Goal: Navigation & Orientation: Find specific page/section

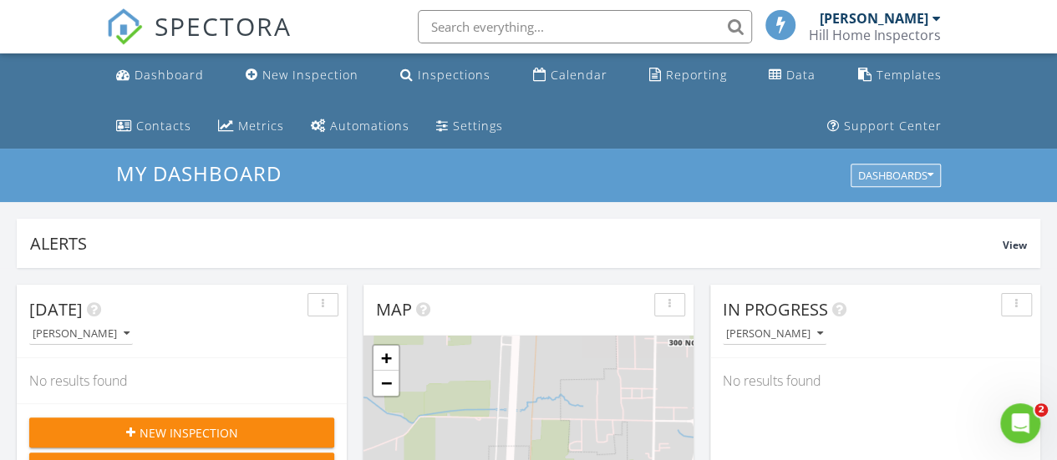
click at [932, 168] on button "Dashboards" at bounding box center [896, 176] width 90 height 23
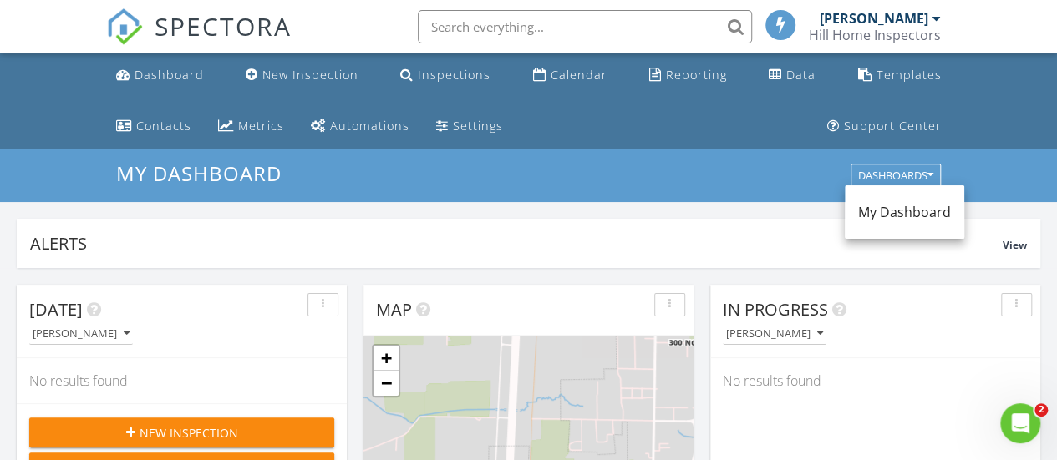
click at [923, 214] on span "My Dashboard" at bounding box center [904, 212] width 93 height 18
click at [453, 127] on div "Settings" at bounding box center [478, 126] width 50 height 16
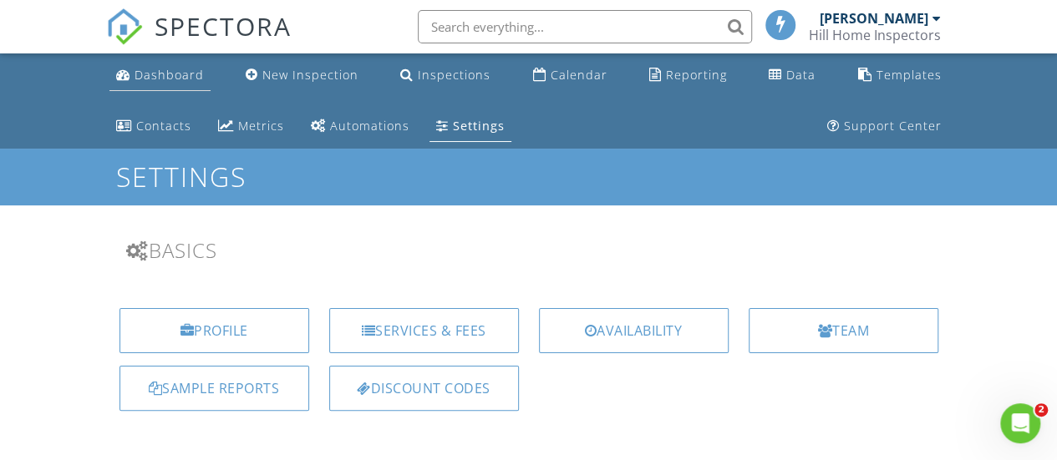
click at [152, 83] on link "Dashboard" at bounding box center [159, 75] width 101 height 31
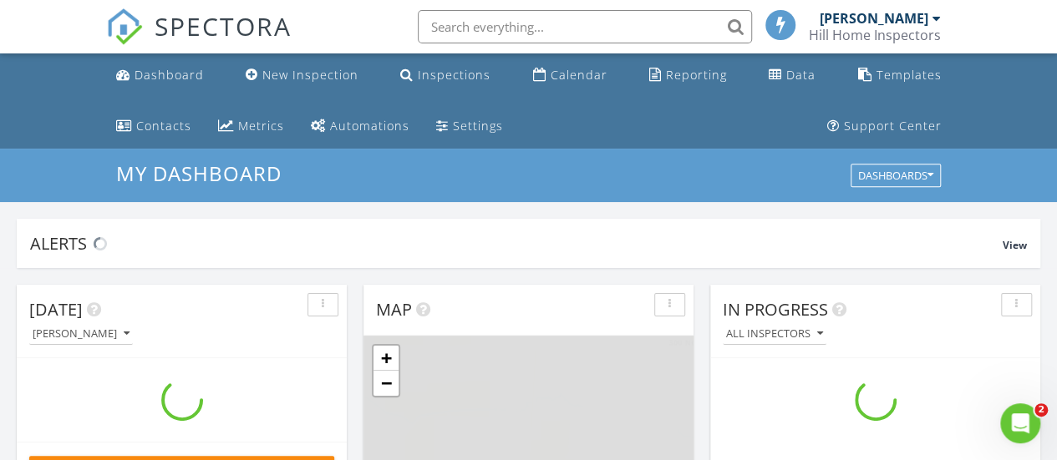
scroll to position [1546, 1082]
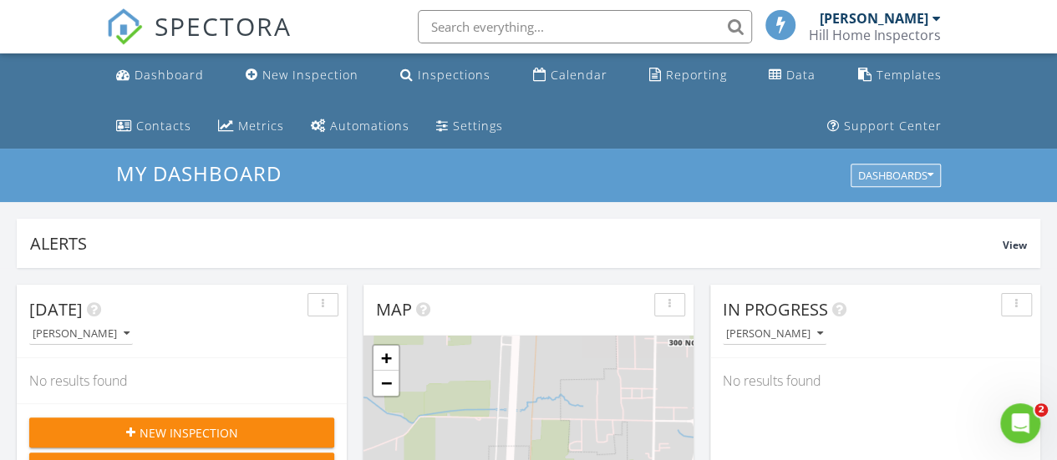
click at [929, 181] on button "Dashboards" at bounding box center [896, 176] width 90 height 23
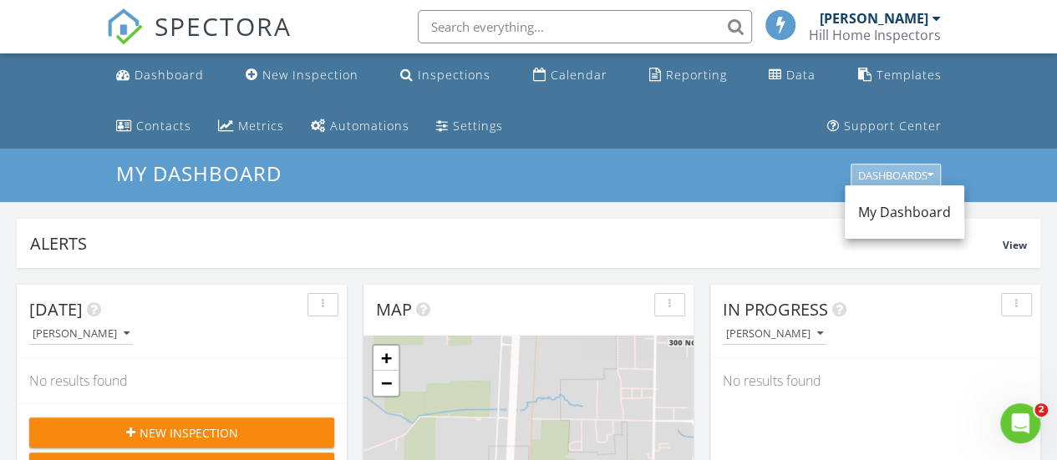
click at [930, 168] on button "Dashboards" at bounding box center [896, 176] width 90 height 23
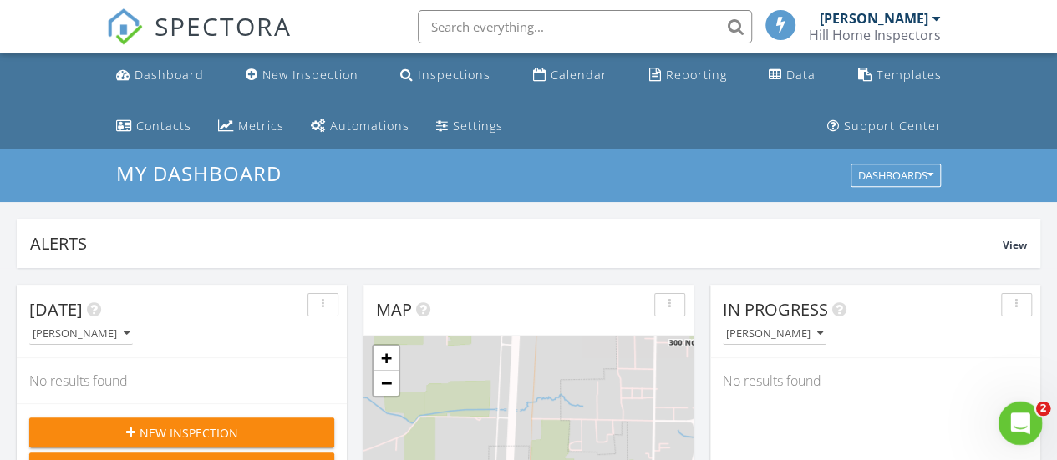
click at [1023, 414] on icon "Open Intercom Messenger" at bounding box center [1019, 422] width 28 height 28
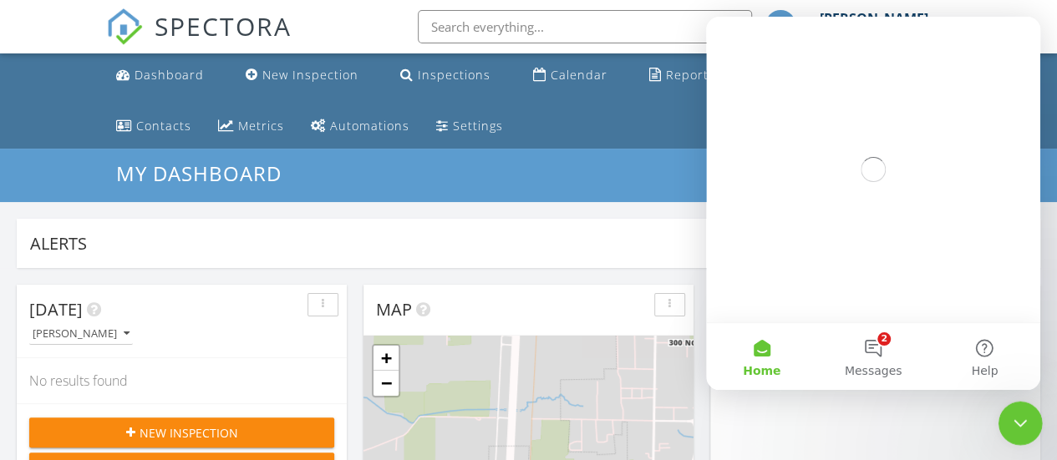
scroll to position [0, 0]
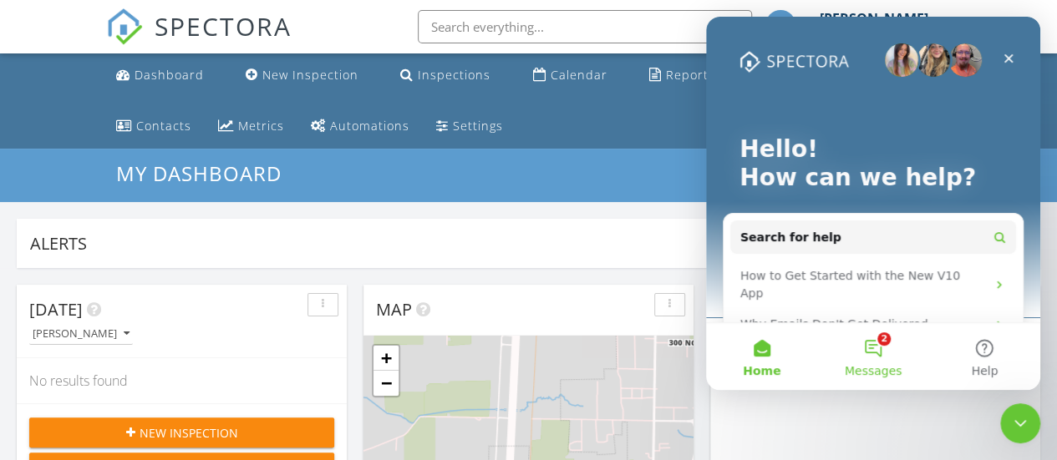
click at [878, 353] on button "2 Messages" at bounding box center [872, 356] width 111 height 67
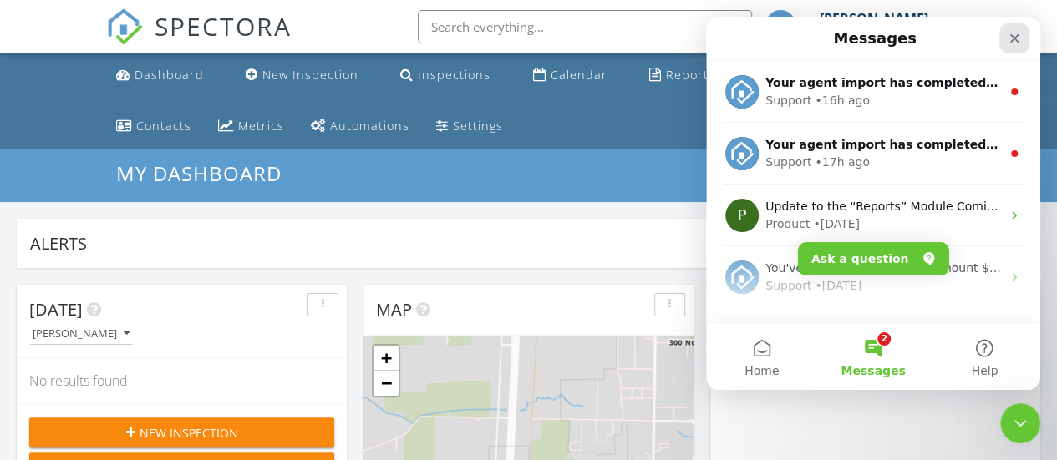
click at [1008, 34] on icon "Close" at bounding box center [1014, 38] width 13 height 13
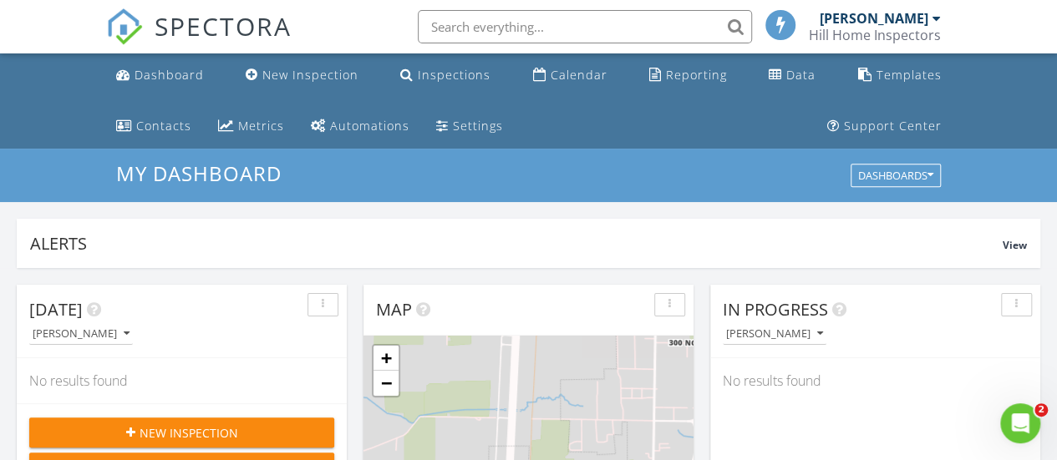
click at [974, 59] on ul "Dashboard New Inspection Inspections Calendar Reporting Data Templates Contacts…" at bounding box center [528, 100] width 1057 height 95
